Goal: Complete application form: Complete application form

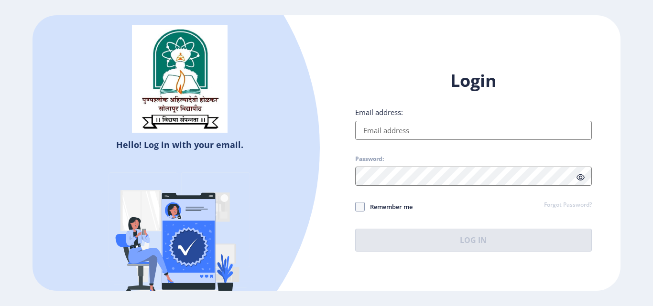
click at [389, 133] on input "Email address:" at bounding box center [473, 130] width 237 height 19
type input "[EMAIL_ADDRESS][DOMAIN_NAME]"
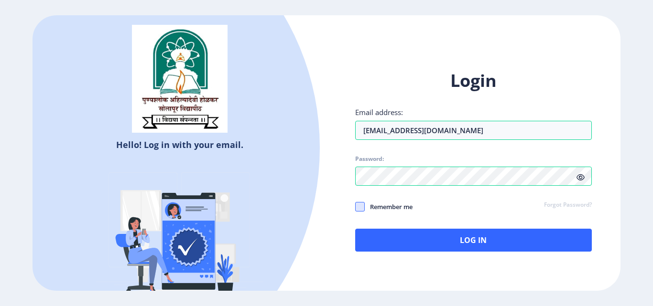
click at [361, 210] on span at bounding box center [360, 207] width 10 height 10
click at [356, 207] on input "Remember me" at bounding box center [355, 207] width 0 height 0
checkbox input "true"
click at [576, 180] on icon at bounding box center [580, 177] width 8 height 7
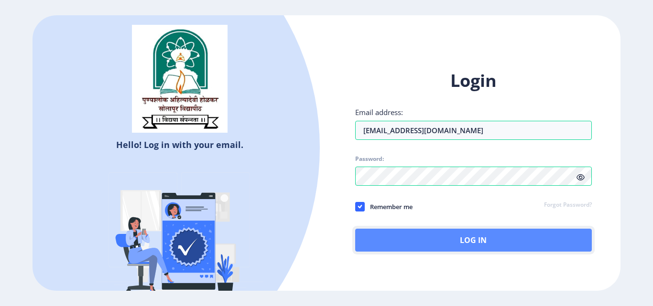
click at [506, 237] on button "Log In" at bounding box center [473, 240] width 237 height 23
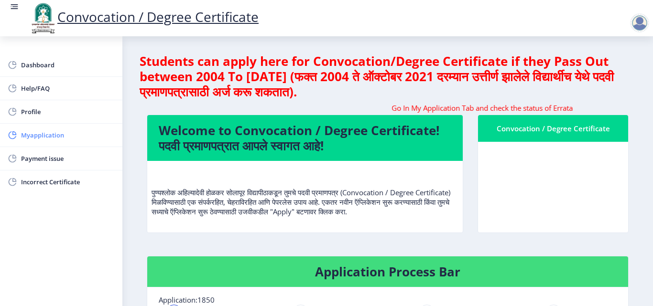
click at [45, 137] on span "Myapplication" at bounding box center [68, 135] width 94 height 11
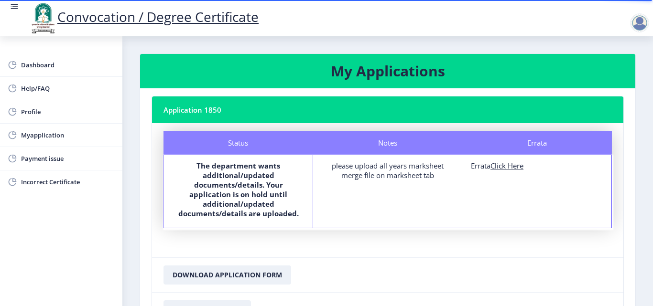
click at [519, 168] on u "Click Here" at bounding box center [506, 166] width 33 height 10
select select
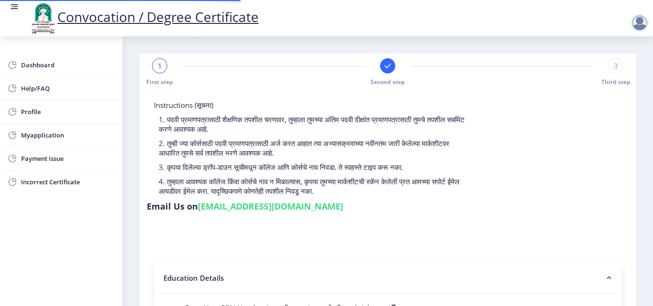
type input "2017032500304484"
select select "Regular"
select select "2019"
select select "March"
select select "Grade A"
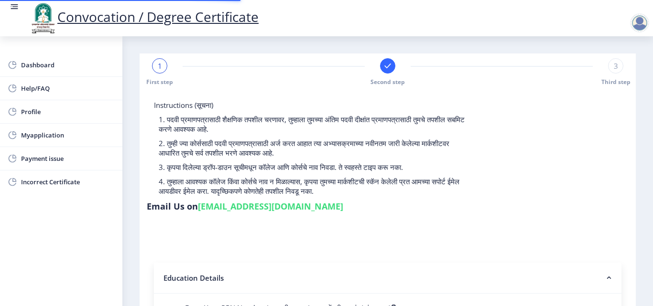
type input "305052"
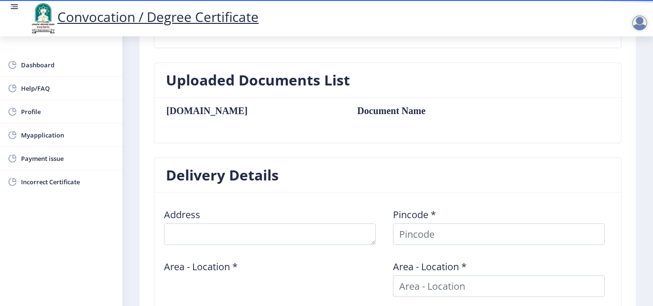
scroll to position [249, 0]
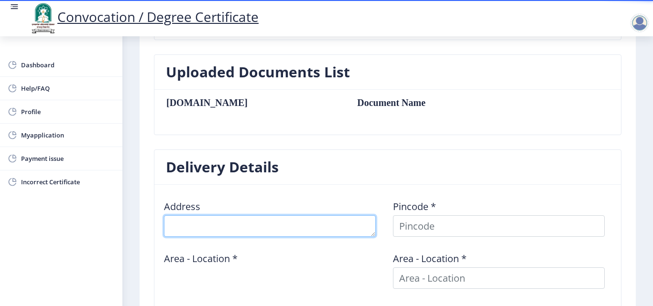
click at [243, 231] on textarea at bounding box center [270, 227] width 212 height 22
type textarea "Kurduwadi Madha Road Yadav Vasti [PERSON_NAME]"
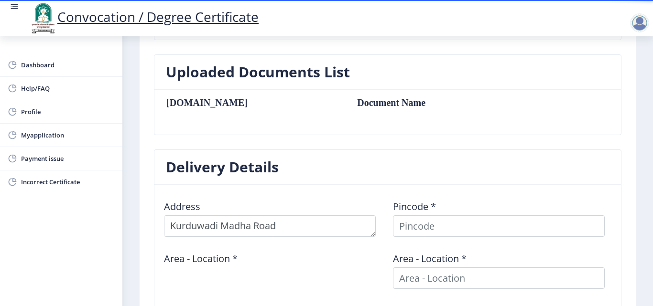
type input "[GEOGRAPHIC_DATA]"
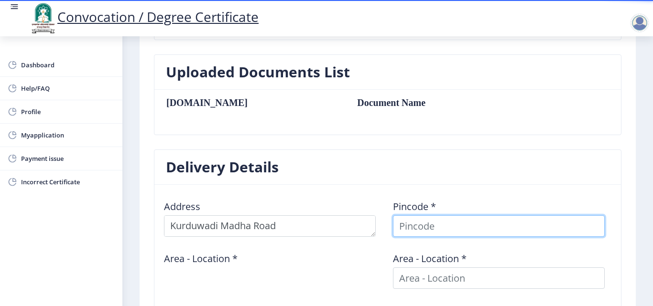
click at [423, 223] on input at bounding box center [499, 227] width 212 height 22
type input "413208"
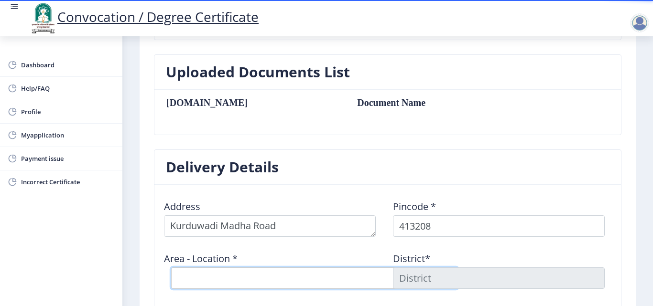
click at [215, 277] on select "Select Area Location [GEOGRAPHIC_DATA] B.O Bhosare B.O Bhutashte B.O Chincholi …" at bounding box center [314, 279] width 287 height 22
select select "3: Object"
click at [171, 268] on select "Select Area Location [GEOGRAPHIC_DATA] B.O Bhosare B.O Bhutashte B.O Chincholi …" at bounding box center [314, 279] width 287 height 22
type input "SOLAPUR"
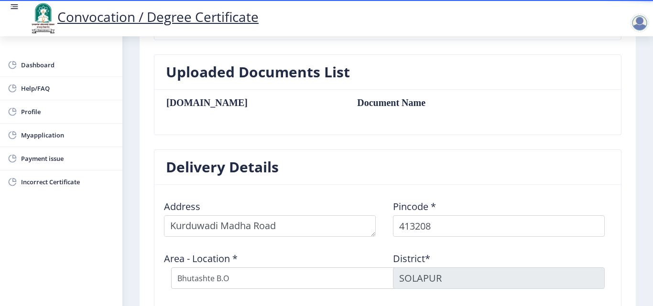
click at [159, 273] on div "Area - Location * Select Area Location [GEOGRAPHIC_DATA] B.O Bhosare B.O Bhutas…" at bounding box center [273, 271] width 229 height 52
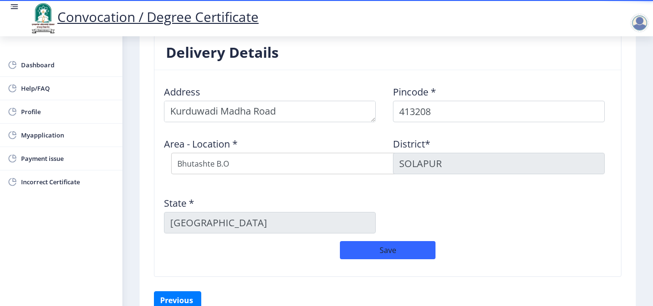
scroll to position [382, 0]
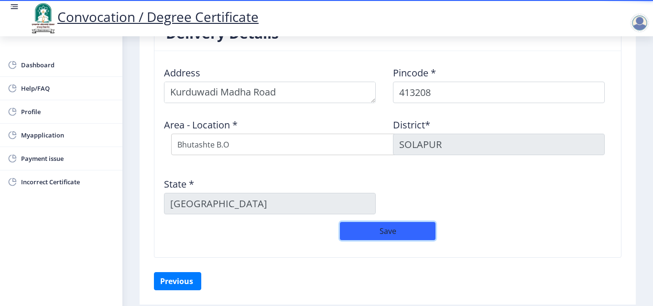
click at [370, 237] on button "Save" at bounding box center [388, 231] width 96 height 18
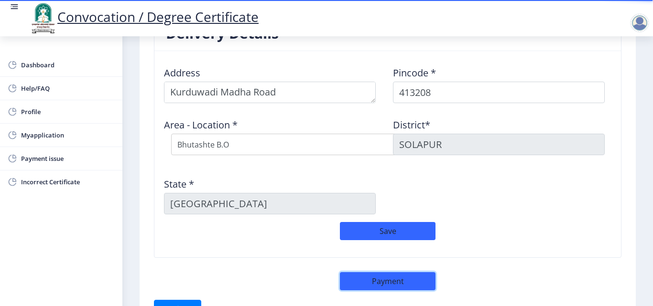
click at [389, 281] on button "Payment" at bounding box center [388, 281] width 96 height 18
click at [385, 282] on button "Payment" at bounding box center [388, 281] width 96 height 18
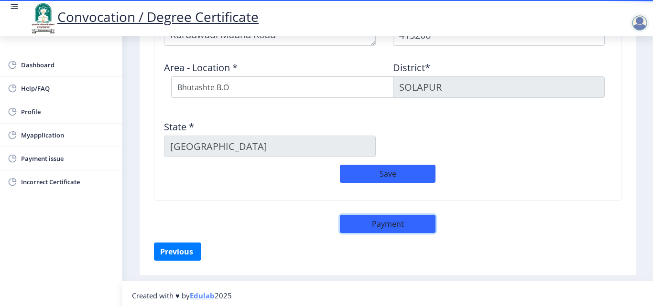
scroll to position [443, 0]
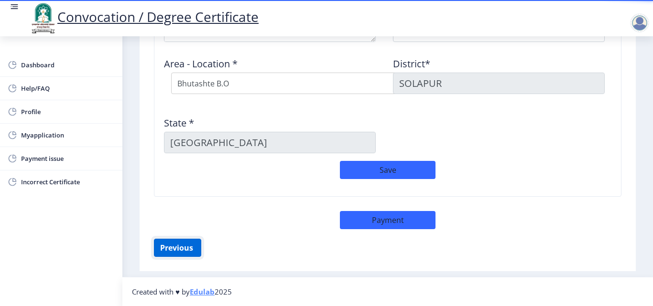
click at [190, 249] on button "Previous ‍" at bounding box center [177, 248] width 47 height 18
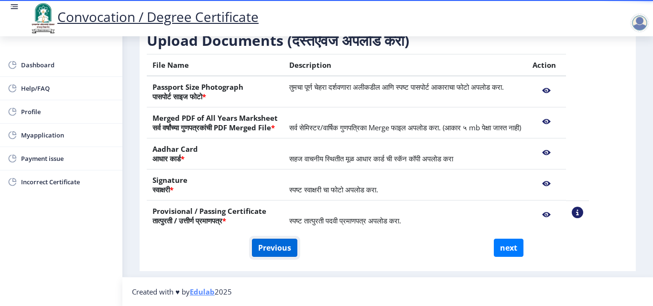
click at [265, 247] on button "Previous" at bounding box center [274, 248] width 45 height 18
select select "Regular"
select select "2019"
select select "March"
select select "Grade A"
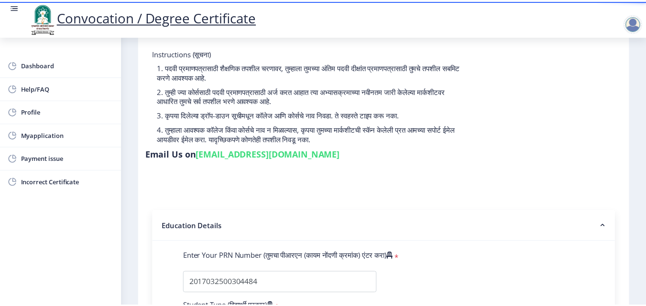
scroll to position [0, 0]
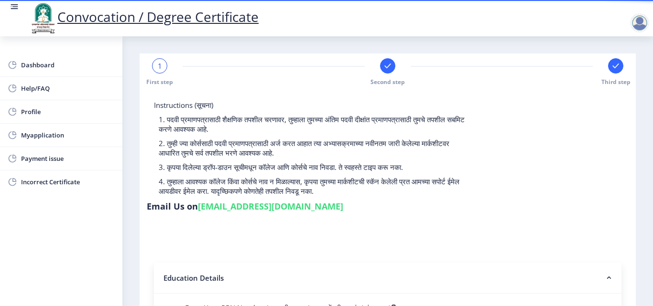
click at [165, 67] on div "1" at bounding box center [159, 65] width 15 height 15
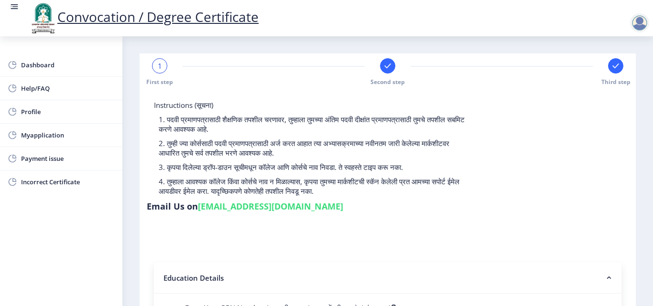
click at [389, 68] on rect at bounding box center [388, 66] width 10 height 10
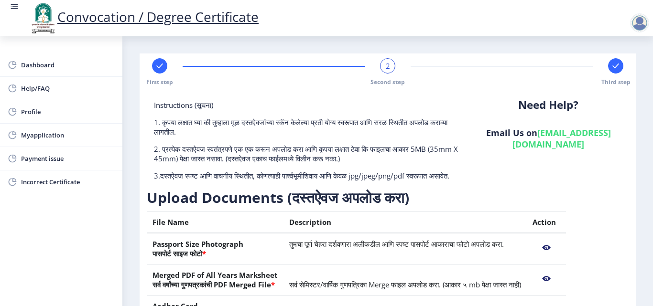
click at [560, 287] on nb-action at bounding box center [546, 278] width 28 height 17
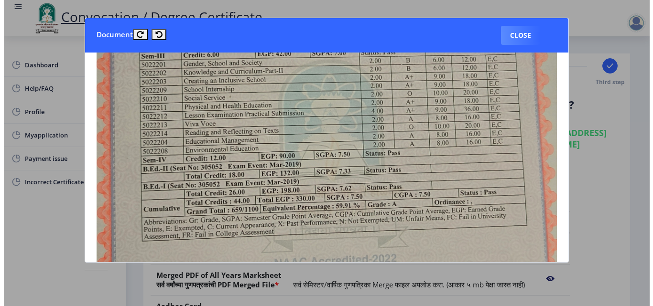
scroll to position [257, 0]
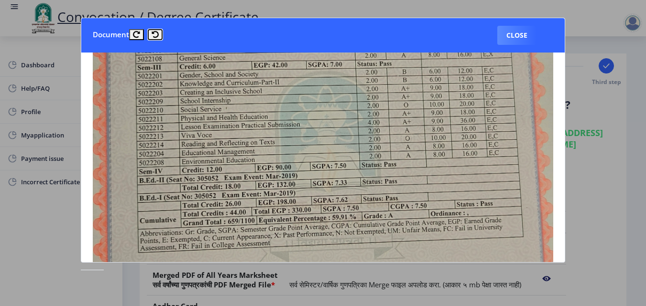
click at [158, 33] on button at bounding box center [155, 34] width 15 height 11
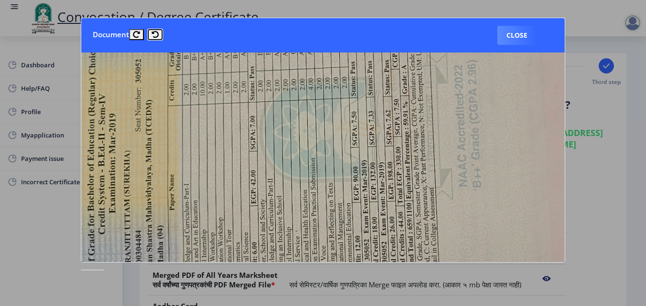
click at [158, 33] on button at bounding box center [155, 34] width 15 height 11
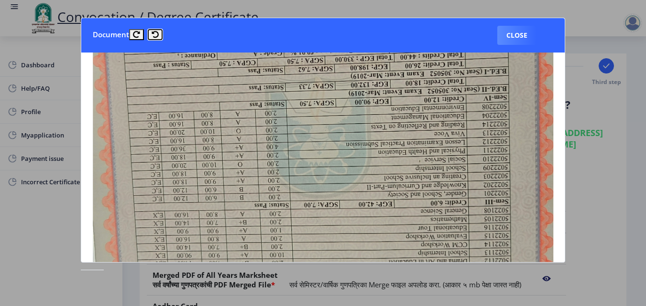
click at [158, 33] on button at bounding box center [155, 34] width 15 height 11
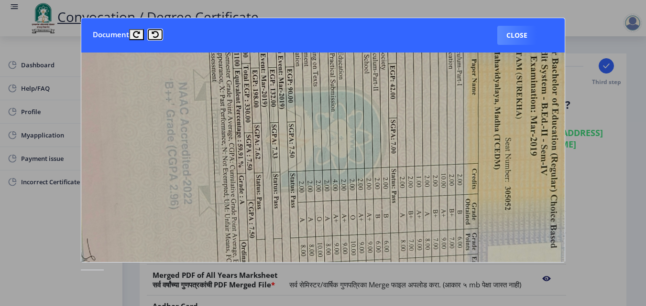
click at [158, 32] on button at bounding box center [155, 34] width 15 height 11
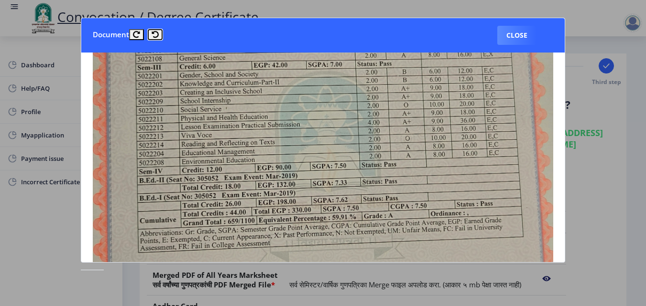
click at [157, 32] on icon at bounding box center [154, 34] width 7 height 7
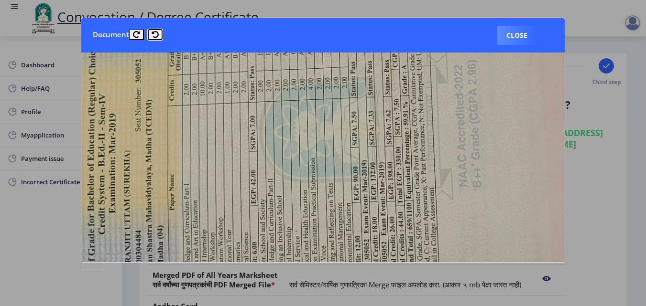
click at [157, 32] on icon at bounding box center [154, 34] width 7 height 7
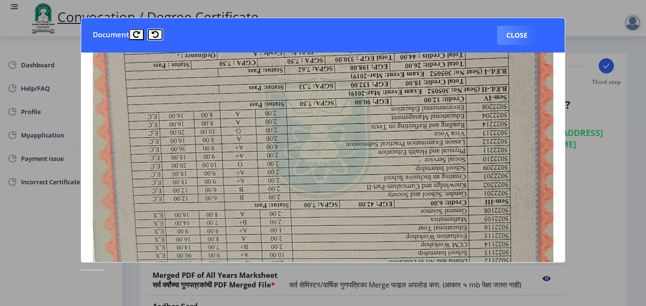
click at [157, 32] on icon at bounding box center [154, 34] width 7 height 7
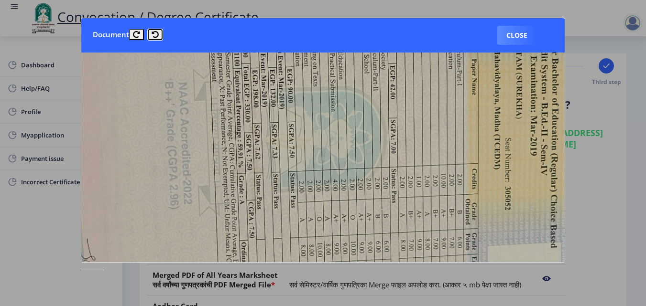
click at [157, 32] on icon at bounding box center [154, 34] width 7 height 7
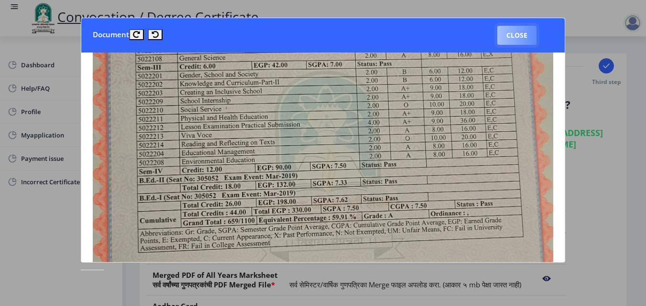
click at [504, 37] on button "Close" at bounding box center [516, 35] width 39 height 19
